Goal: Entertainment & Leisure: Consume media (video, audio)

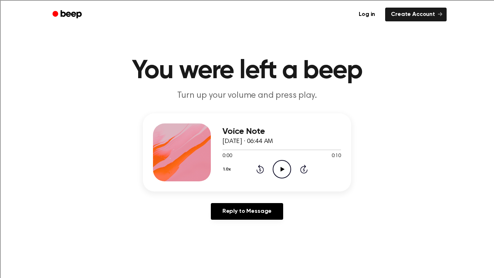
click at [281, 166] on icon "Play Audio" at bounding box center [282, 169] width 18 height 18
click at [284, 169] on icon "Play Audio" at bounding box center [282, 169] width 18 height 18
click at [281, 173] on icon "Play Audio" at bounding box center [282, 169] width 18 height 18
click at [285, 171] on icon "Play Audio" at bounding box center [282, 169] width 18 height 18
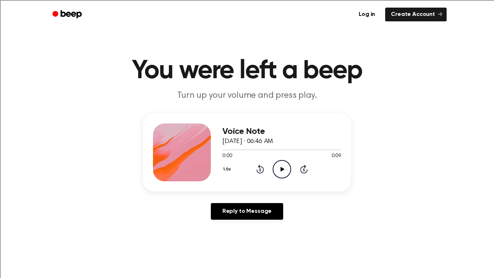
click at [287, 169] on icon "Play Audio" at bounding box center [282, 169] width 18 height 18
click at [279, 171] on icon "Play Audio" at bounding box center [282, 169] width 18 height 18
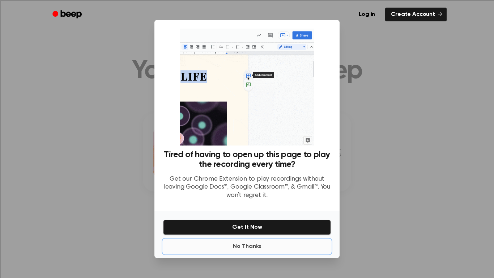
click at [262, 249] on button "No Thanks" at bounding box center [247, 246] width 168 height 14
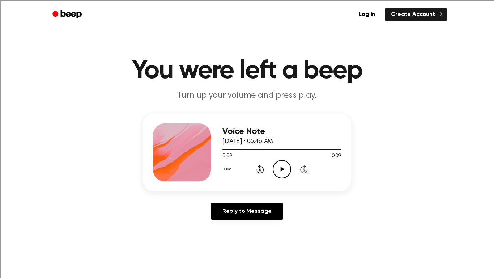
click at [283, 162] on icon "Play Audio" at bounding box center [282, 169] width 18 height 18
click at [284, 169] on icon "Play Audio" at bounding box center [282, 169] width 18 height 18
click at [283, 170] on icon "Play Audio" at bounding box center [282, 169] width 18 height 18
click at [281, 170] on icon at bounding box center [282, 169] width 4 height 5
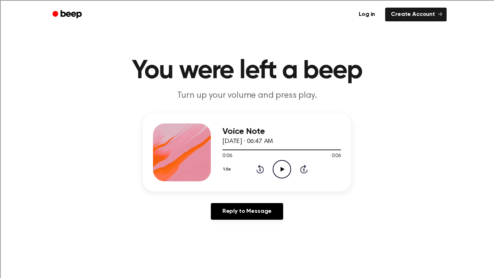
click at [281, 170] on icon at bounding box center [282, 169] width 4 height 5
click at [333, 0] on div "Log in Create Account" at bounding box center [246, 14] width 399 height 29
click at [283, 165] on icon "Play Audio" at bounding box center [282, 169] width 18 height 18
click at [282, 165] on icon "Play Audio" at bounding box center [282, 169] width 18 height 18
click at [281, 166] on icon "Play Audio" at bounding box center [282, 169] width 18 height 18
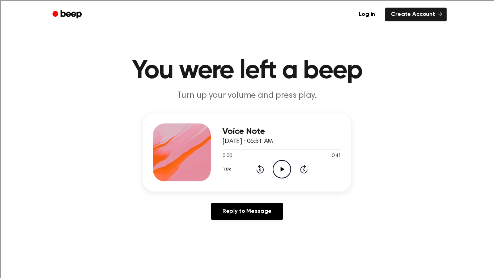
click at [283, 164] on icon "Play Audio" at bounding box center [282, 169] width 18 height 18
click at [283, 164] on icon "Pause Audio" at bounding box center [282, 169] width 18 height 18
click at [287, 167] on icon "Play Audio" at bounding box center [282, 169] width 18 height 18
click at [287, 168] on icon "Pause Audio" at bounding box center [282, 169] width 18 height 18
click at [287, 168] on icon "Play Audio" at bounding box center [282, 169] width 18 height 18
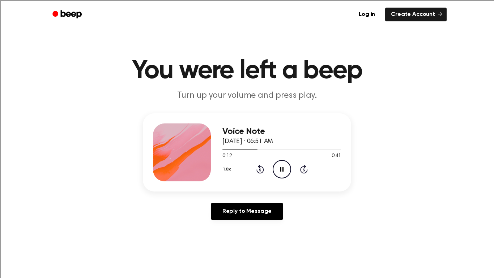
click at [286, 168] on icon "Pause Audio" at bounding box center [282, 169] width 18 height 18
click at [287, 168] on icon "Play Audio" at bounding box center [282, 169] width 18 height 18
click at [284, 170] on icon "Pause Audio" at bounding box center [282, 169] width 18 height 18
click at [284, 173] on icon "Play Audio" at bounding box center [282, 169] width 18 height 18
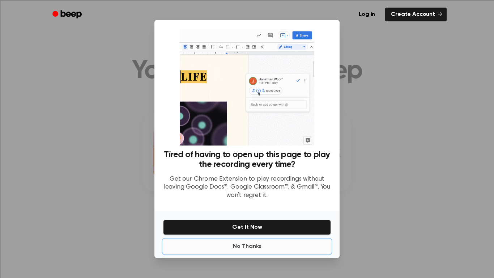
click at [249, 248] on button "No Thanks" at bounding box center [247, 246] width 168 height 14
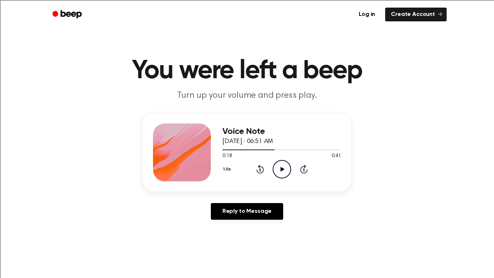
click at [283, 164] on icon "Play Audio" at bounding box center [282, 169] width 18 height 18
click at [285, 164] on icon "Pause Audio" at bounding box center [282, 169] width 18 height 18
click at [285, 164] on icon "Play Audio" at bounding box center [282, 169] width 18 height 18
click at [282, 169] on icon "Pause Audio" at bounding box center [282, 169] width 18 height 18
click at [281, 169] on icon at bounding box center [282, 169] width 4 height 5
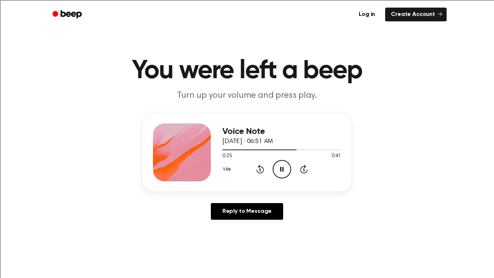
click at [281, 169] on icon at bounding box center [281, 169] width 3 height 5
click at [281, 169] on icon at bounding box center [282, 169] width 4 height 5
click at [281, 170] on icon at bounding box center [281, 169] width 3 height 5
click at [281, 170] on icon at bounding box center [282, 169] width 4 height 5
click at [281, 170] on icon at bounding box center [281, 169] width 3 height 5
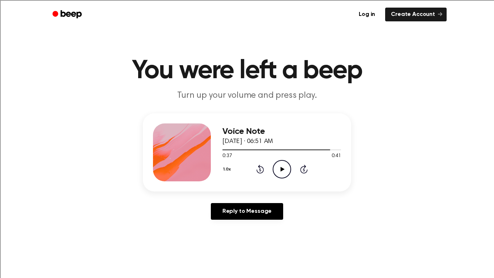
click at [281, 170] on icon at bounding box center [282, 169] width 4 height 5
click at [282, 162] on icon "Play Audio" at bounding box center [282, 169] width 18 height 18
click at [283, 164] on icon "Pause Audio" at bounding box center [282, 169] width 18 height 18
